Goal: Task Accomplishment & Management: Complete application form

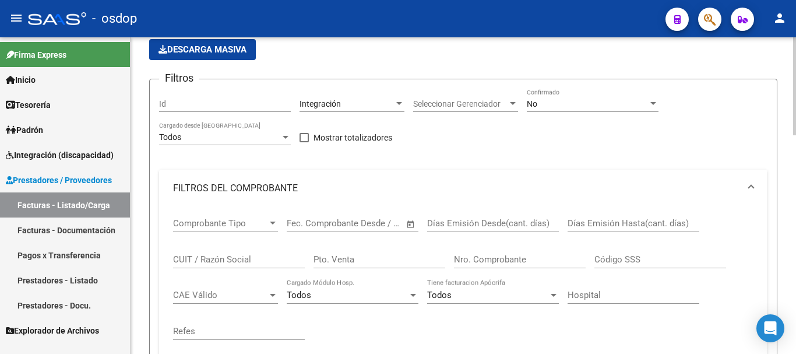
scroll to position [117, 0]
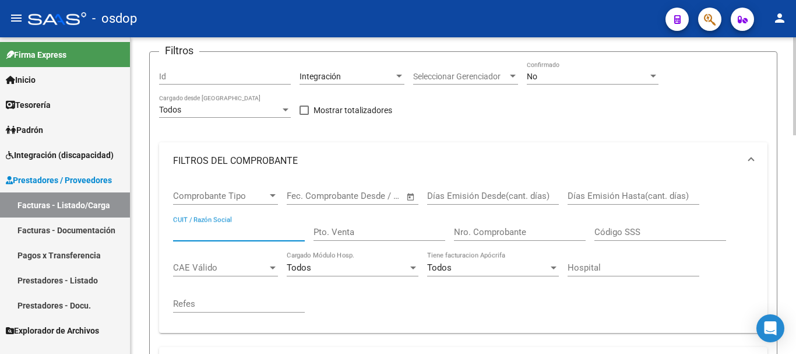
click at [234, 230] on input "CUIT / Razón Social" at bounding box center [239, 232] width 132 height 10
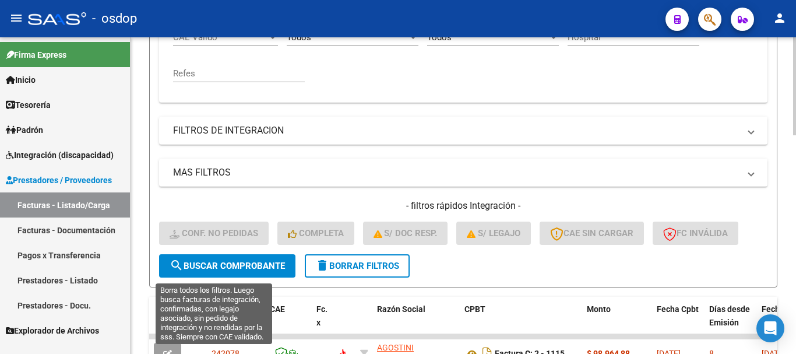
scroll to position [350, 0]
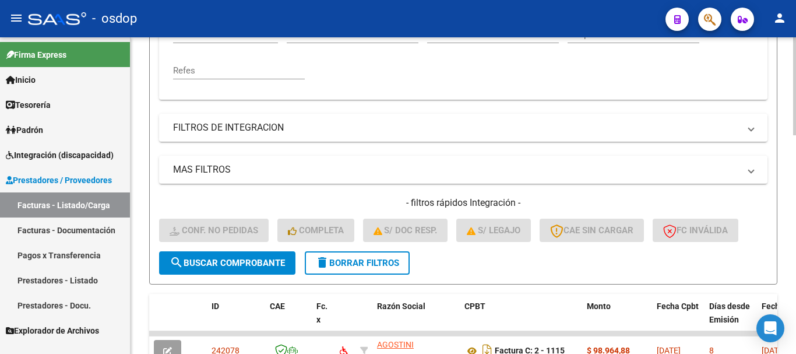
type input "TONZAR"
click at [234, 269] on button "search Buscar Comprobante" at bounding box center [227, 262] width 136 height 23
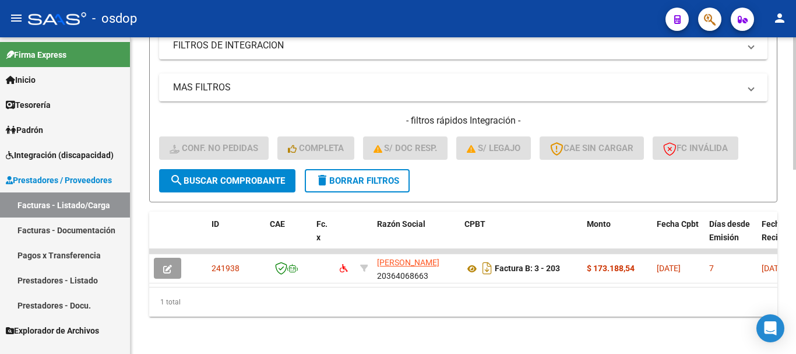
scroll to position [441, 0]
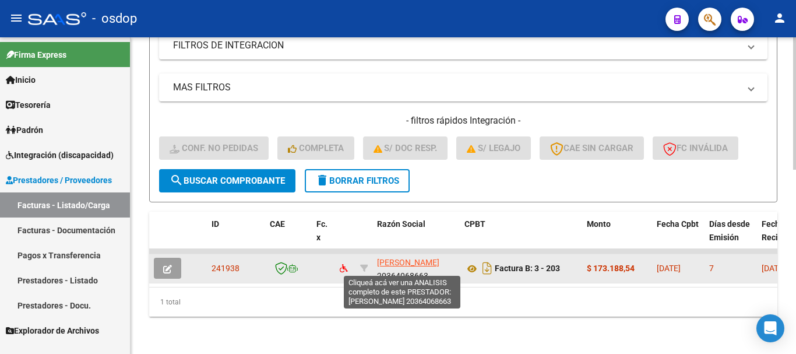
click at [398, 258] on span "[PERSON_NAME]" at bounding box center [408, 262] width 62 height 9
type textarea "20364068663"
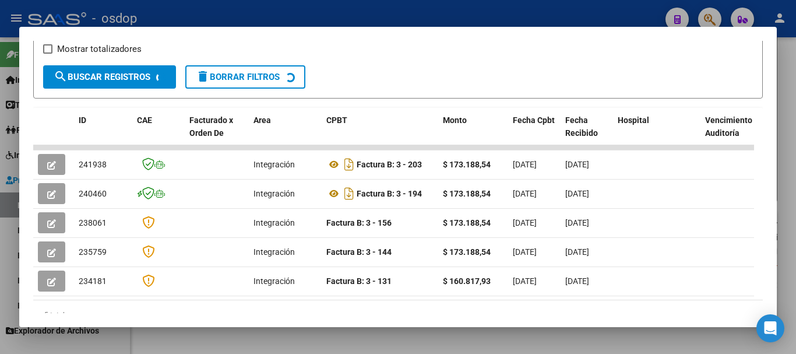
scroll to position [219, 0]
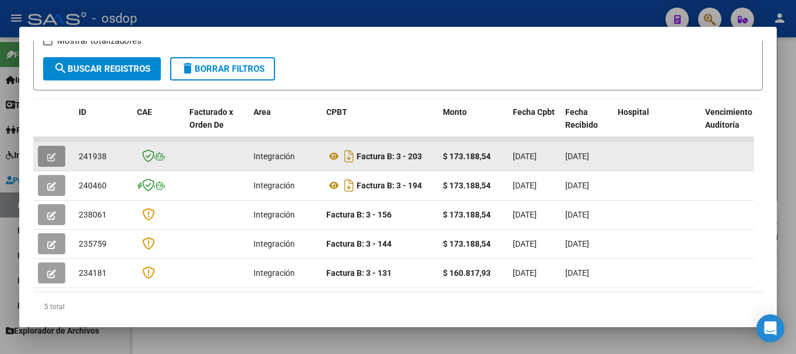
click at [53, 158] on icon "button" at bounding box center [51, 157] width 9 height 9
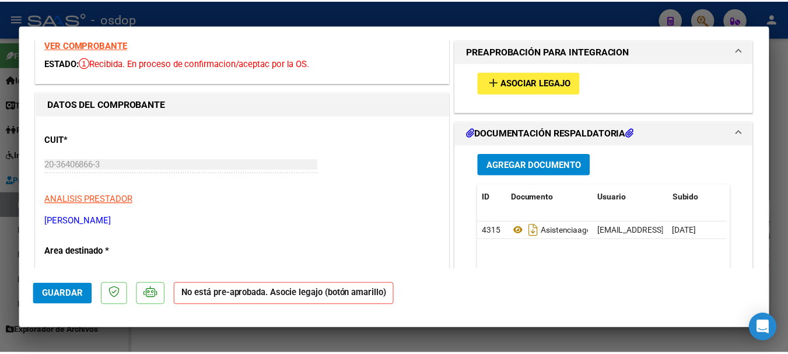
scroll to position [0, 0]
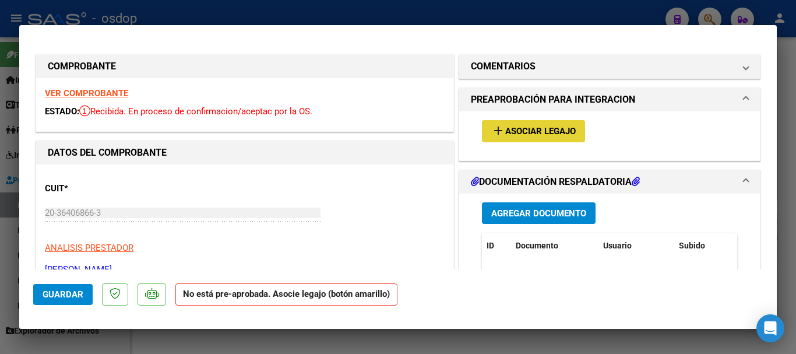
click at [527, 135] on span "Asociar Legajo" at bounding box center [540, 131] width 71 height 10
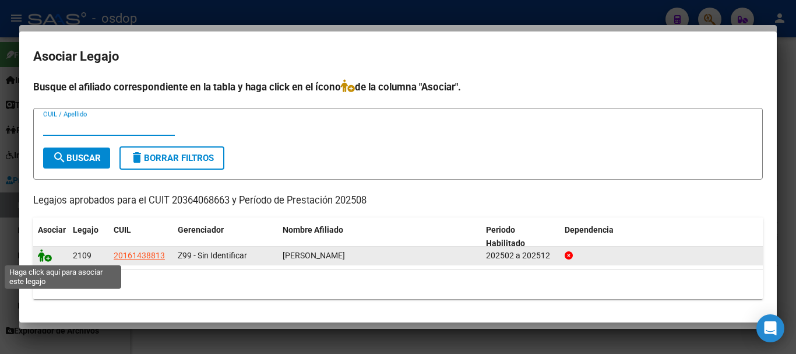
click at [44, 255] on icon at bounding box center [45, 255] width 14 height 13
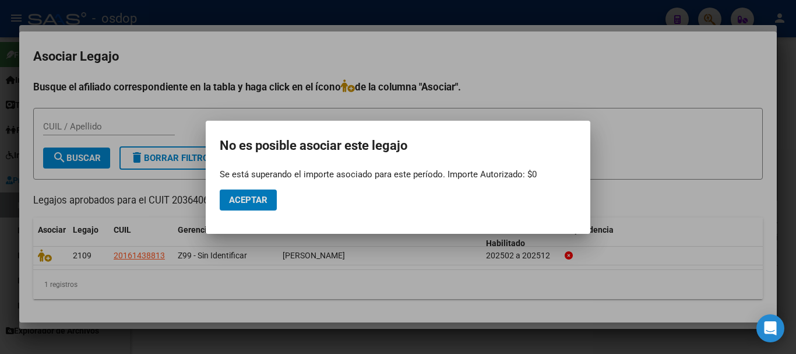
click at [517, 34] on div at bounding box center [398, 177] width 796 height 354
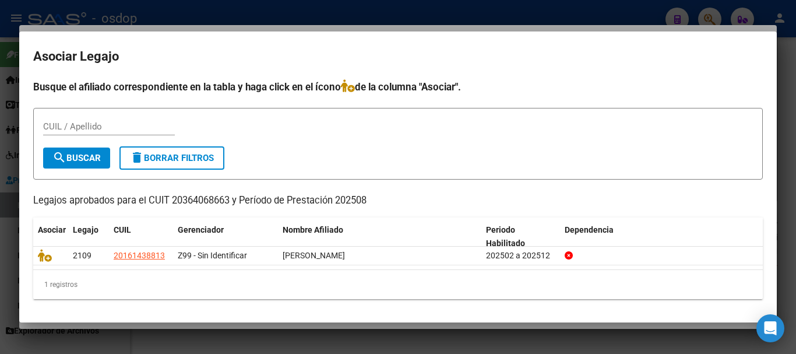
click at [421, 11] on div at bounding box center [398, 177] width 796 height 354
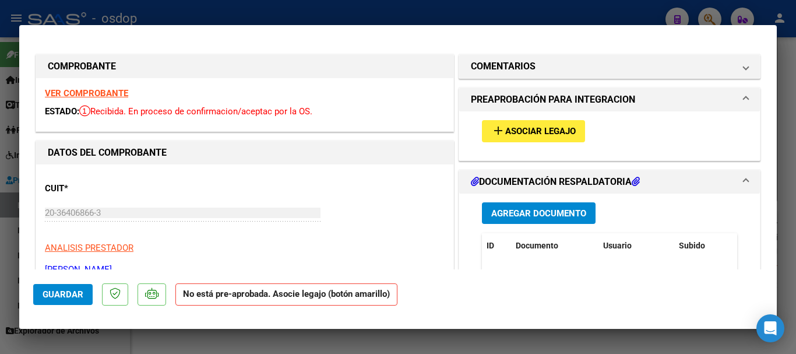
click at [322, 14] on div at bounding box center [398, 177] width 796 height 354
type input "$ 0,00"
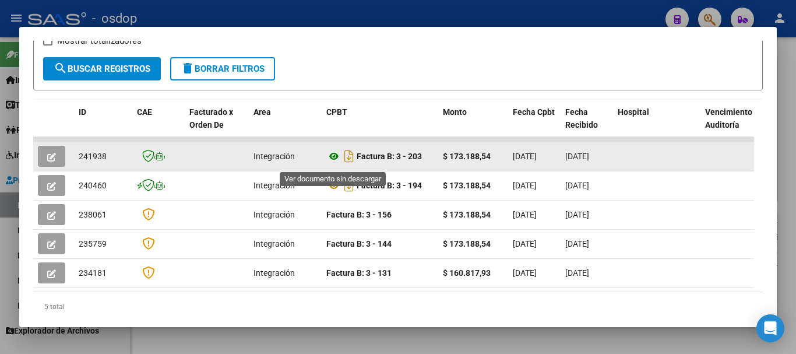
click at [335, 161] on icon at bounding box center [333, 156] width 15 height 14
click at [57, 163] on button "button" at bounding box center [51, 156] width 27 height 21
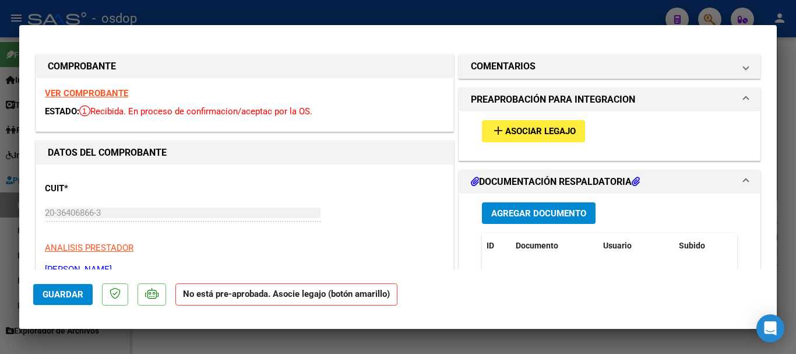
click at [342, 9] on div at bounding box center [398, 177] width 796 height 354
type input "$ 0,00"
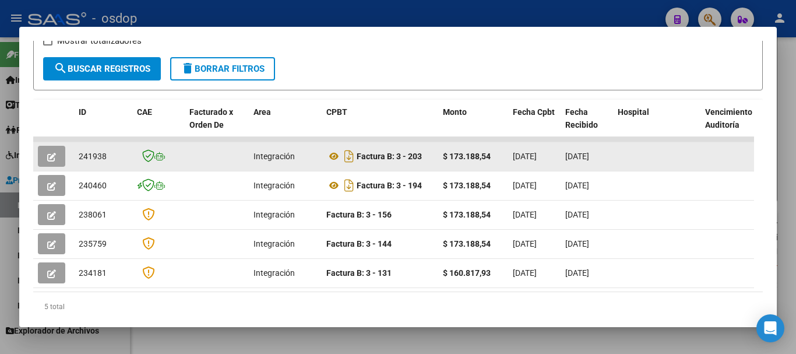
click at [52, 161] on icon "button" at bounding box center [51, 157] width 9 height 9
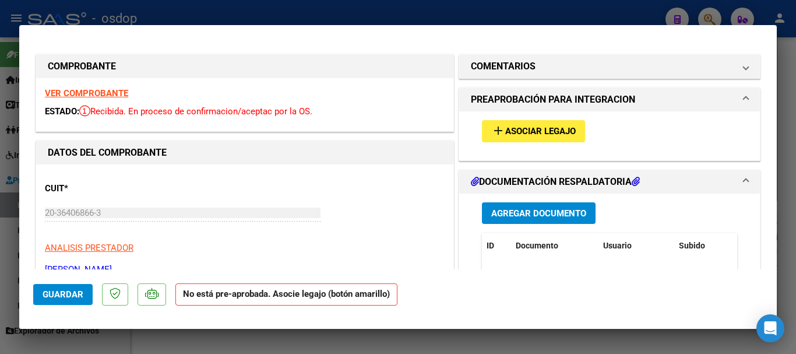
click at [529, 127] on span "Asociar Legajo" at bounding box center [540, 131] width 71 height 10
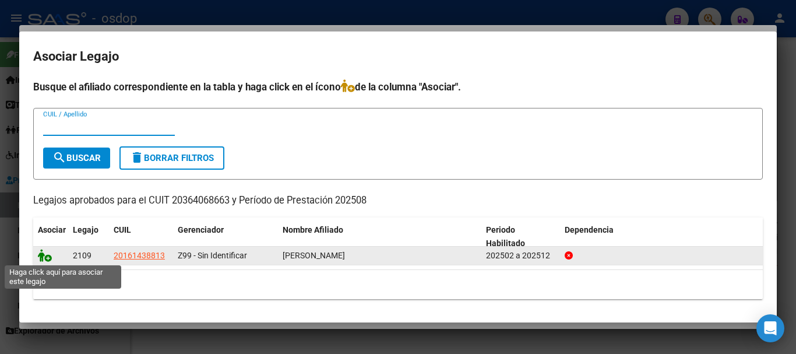
click at [45, 256] on icon at bounding box center [45, 255] width 14 height 13
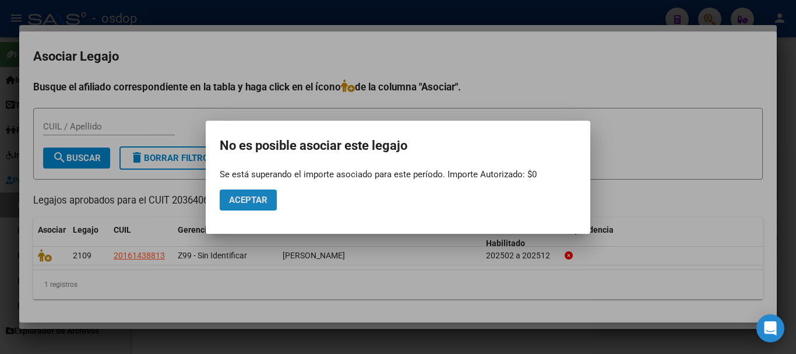
click at [252, 199] on span "Aceptar" at bounding box center [248, 200] width 38 height 10
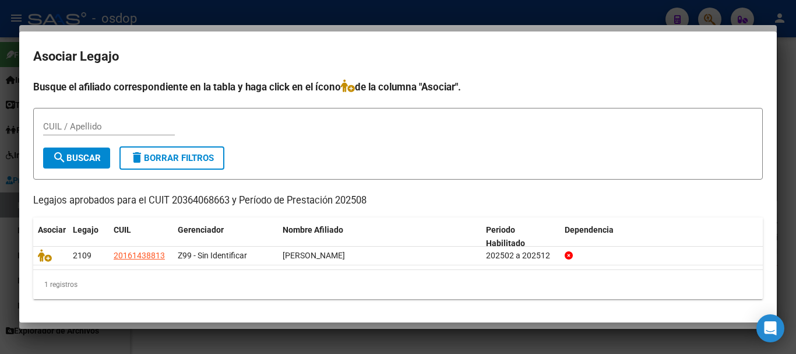
click at [321, 16] on div at bounding box center [398, 177] width 796 height 354
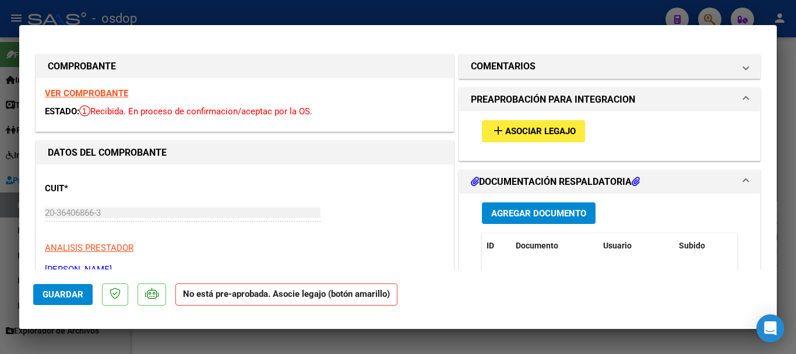
click at [321, 16] on div at bounding box center [398, 177] width 796 height 354
type input "$ 0,00"
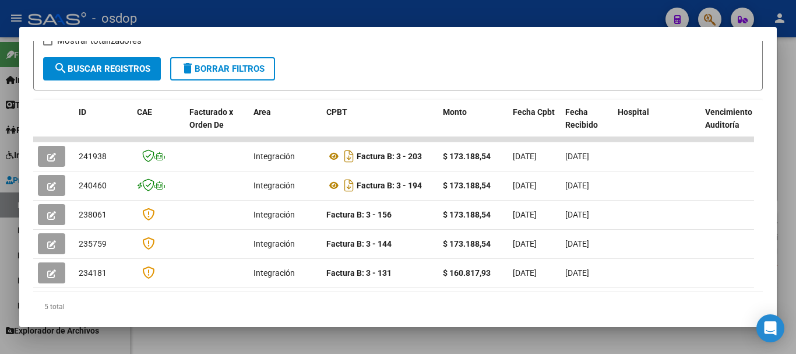
click at [563, 19] on div at bounding box center [398, 177] width 796 height 354
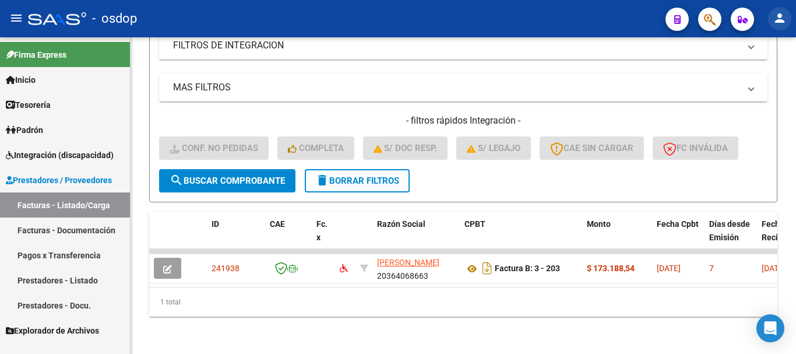
click at [782, 20] on mat-icon "person" at bounding box center [780, 18] width 14 height 14
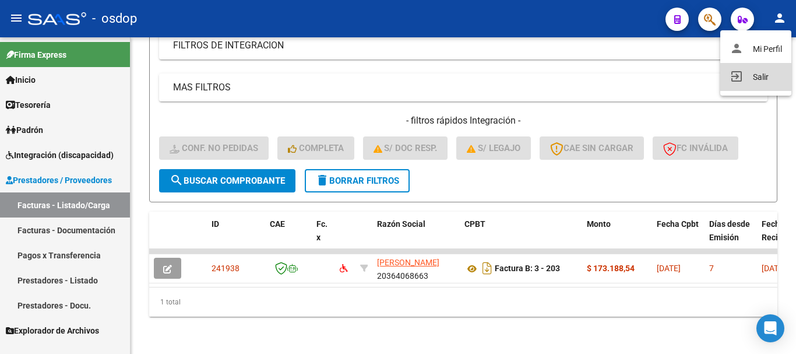
click at [760, 77] on button "exit_to_app Salir" at bounding box center [756, 77] width 71 height 28
